Goal: Check status: Check status

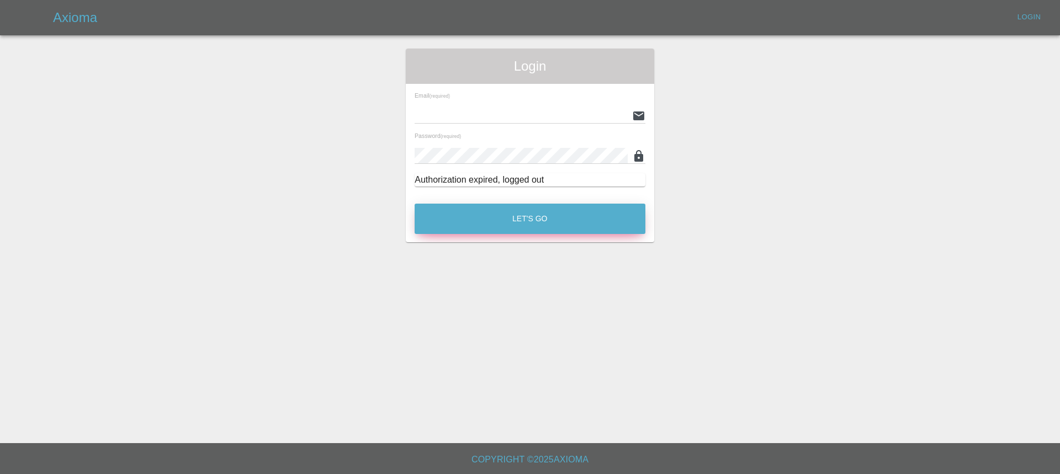
type input "[EMAIL_ADDRESS][DOMAIN_NAME]"
click at [522, 222] on button "Let's Go" at bounding box center [530, 219] width 231 height 30
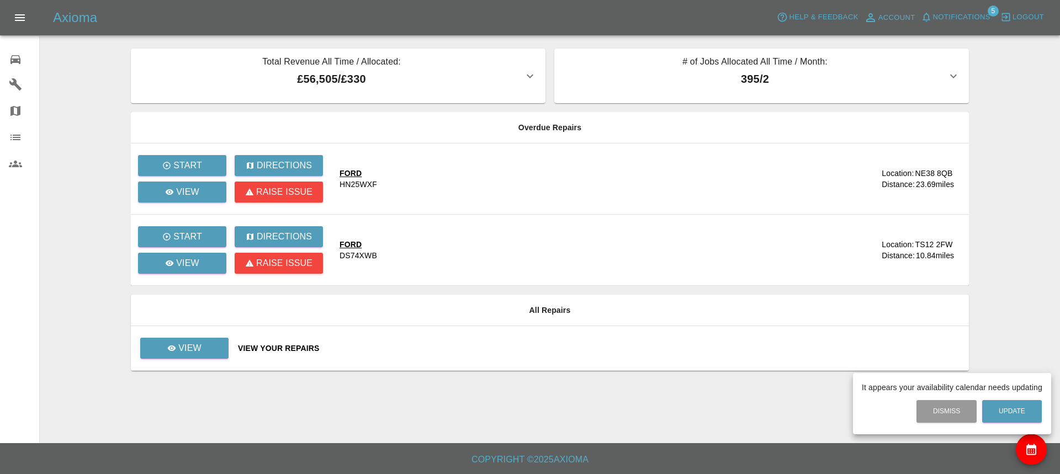
click at [183, 348] on div at bounding box center [530, 237] width 1060 height 474
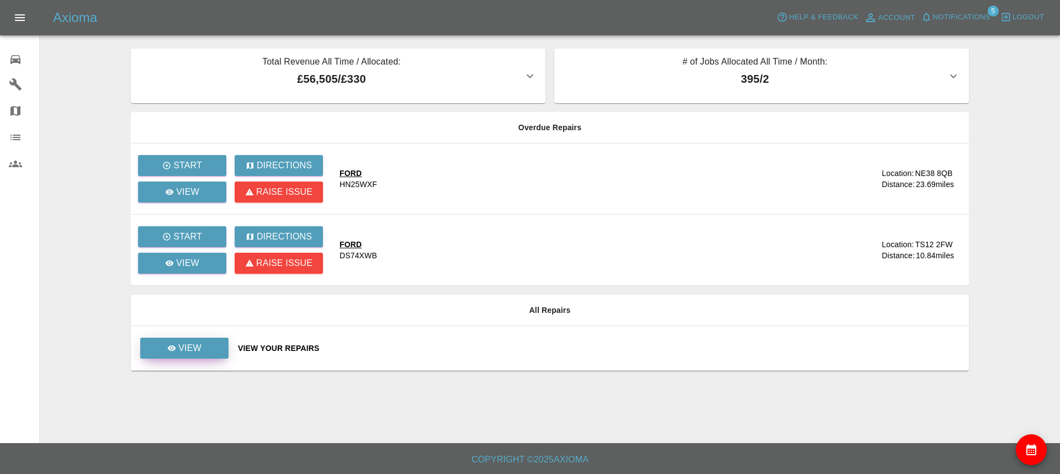
click at [188, 342] on p "View" at bounding box center [189, 348] width 23 height 13
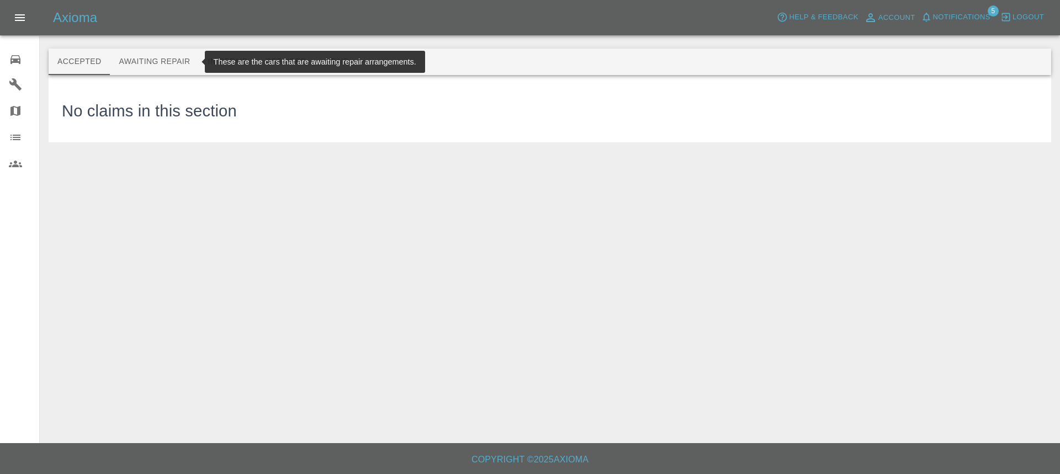
click at [165, 60] on button "Awaiting Repair" at bounding box center [154, 62] width 89 height 26
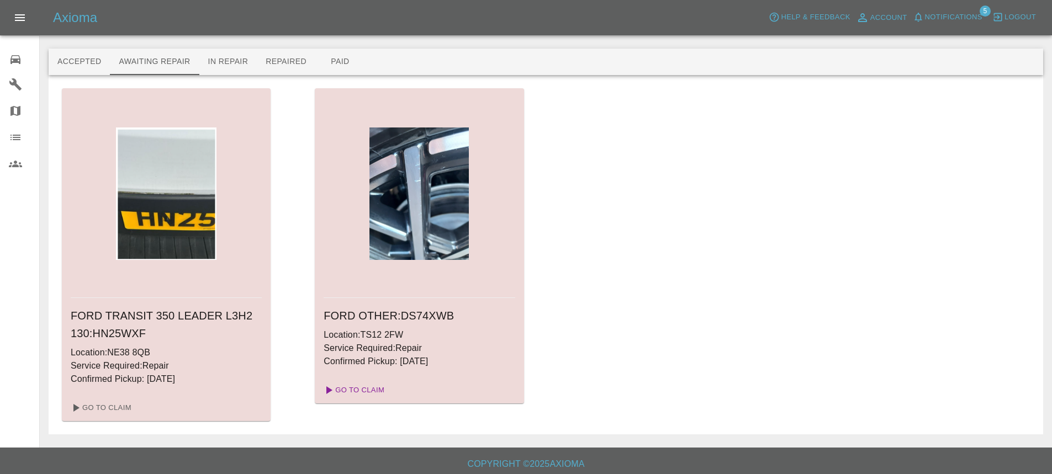
click at [347, 388] on link "Go To Claim" at bounding box center [353, 390] width 68 height 18
